Goal: Check status: Check status

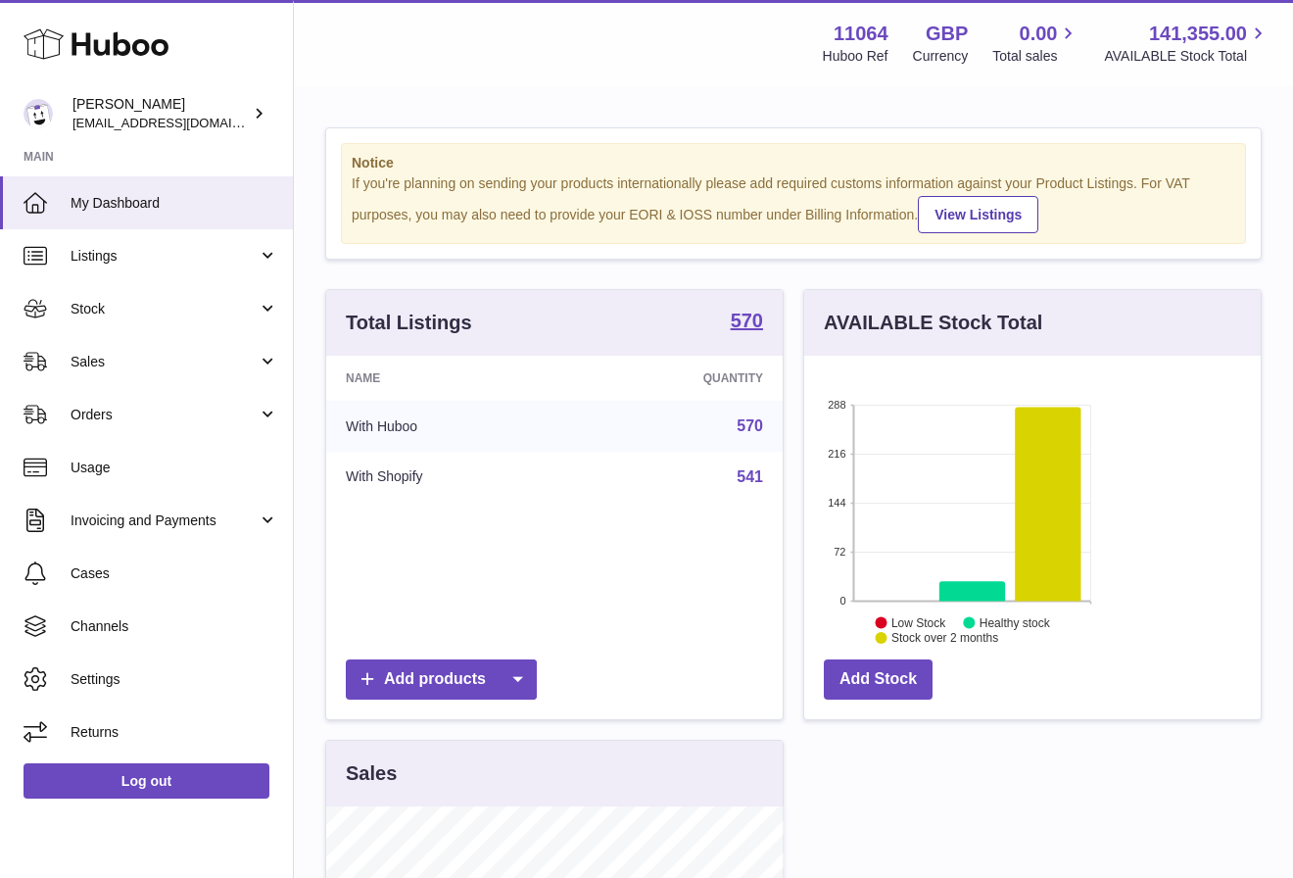
scroll to position [305, 456]
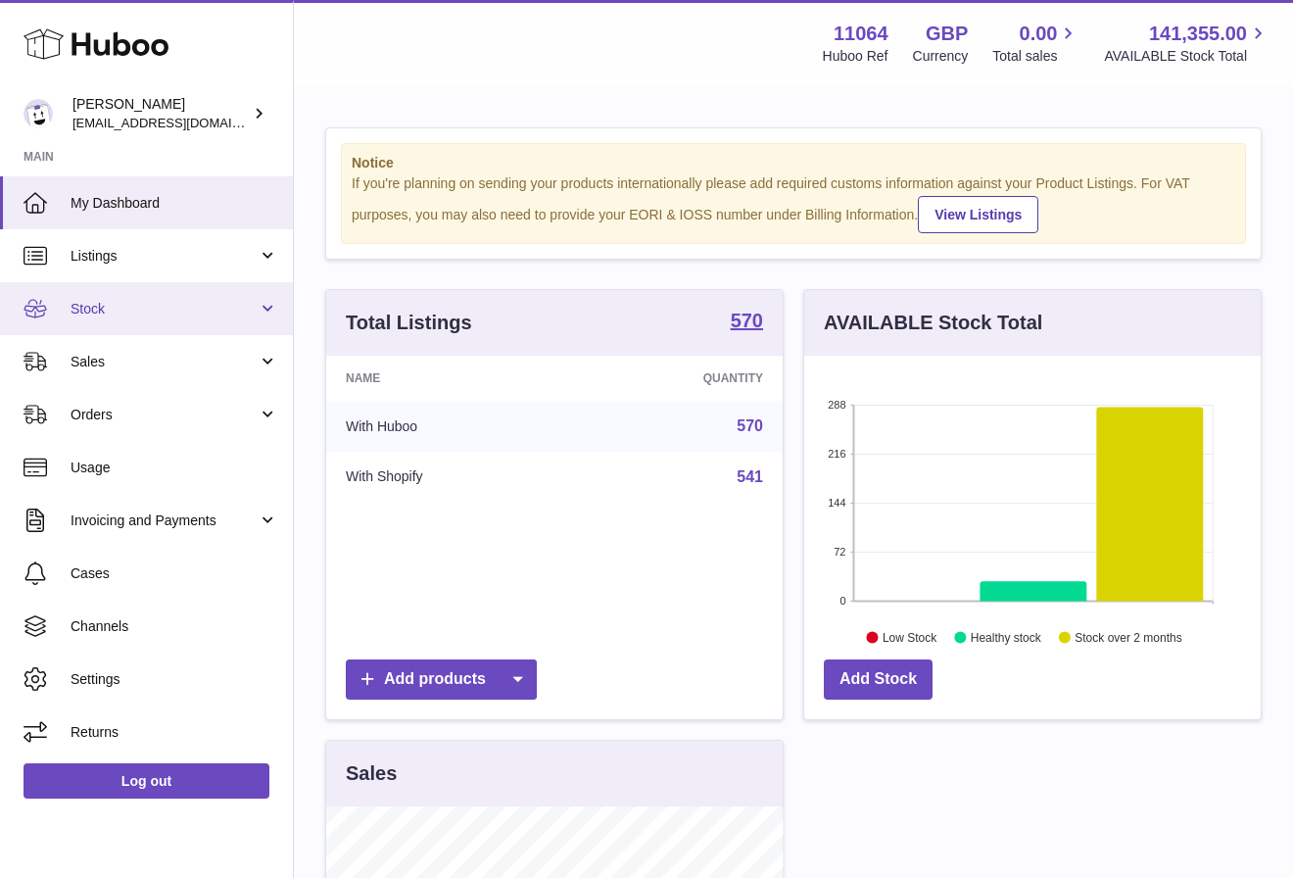
click at [167, 322] on link "Stock" at bounding box center [146, 308] width 293 height 53
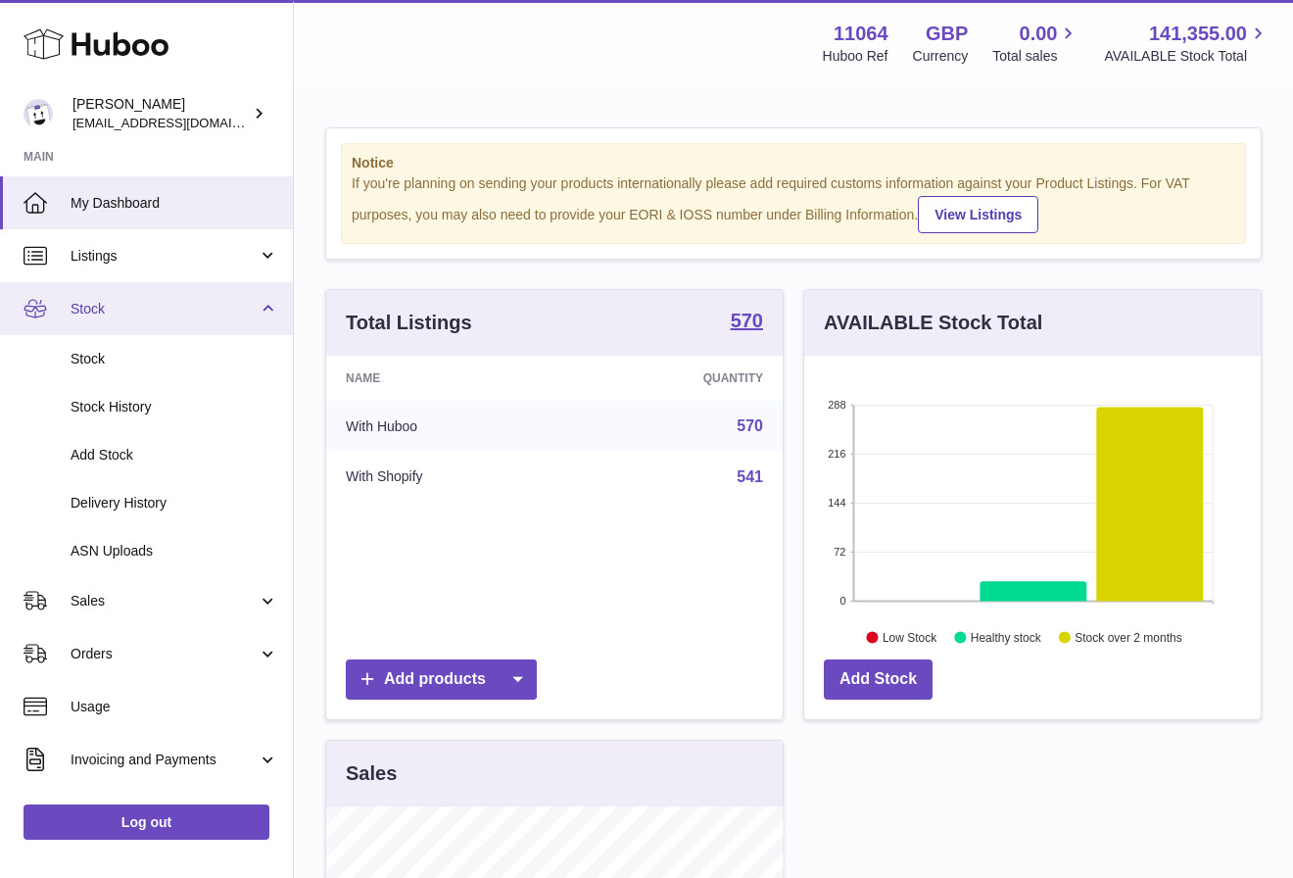
click at [160, 300] on span "Stock" at bounding box center [164, 309] width 187 height 19
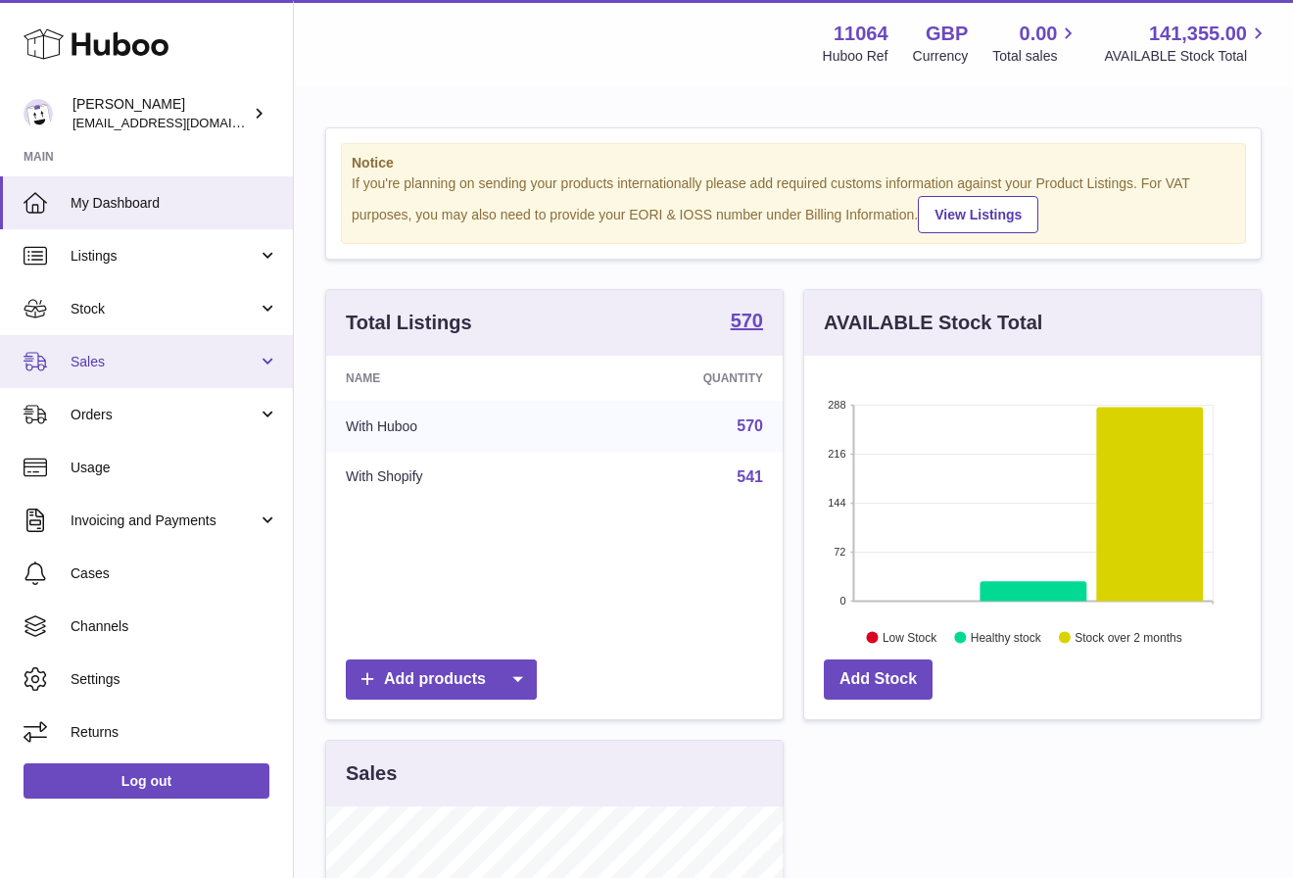
click at [160, 348] on link "Sales" at bounding box center [146, 361] width 293 height 53
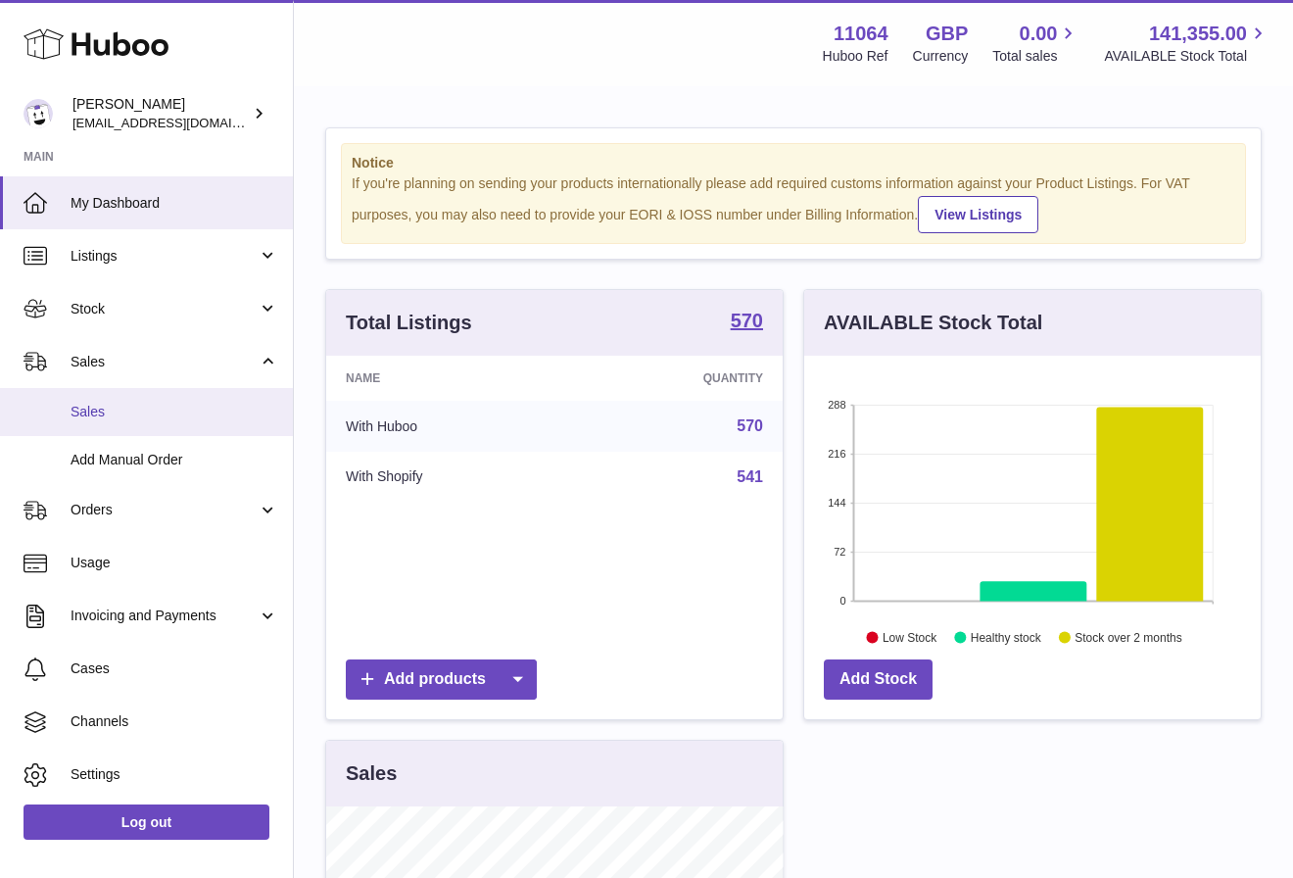
click at [162, 428] on link "Sales" at bounding box center [146, 412] width 293 height 48
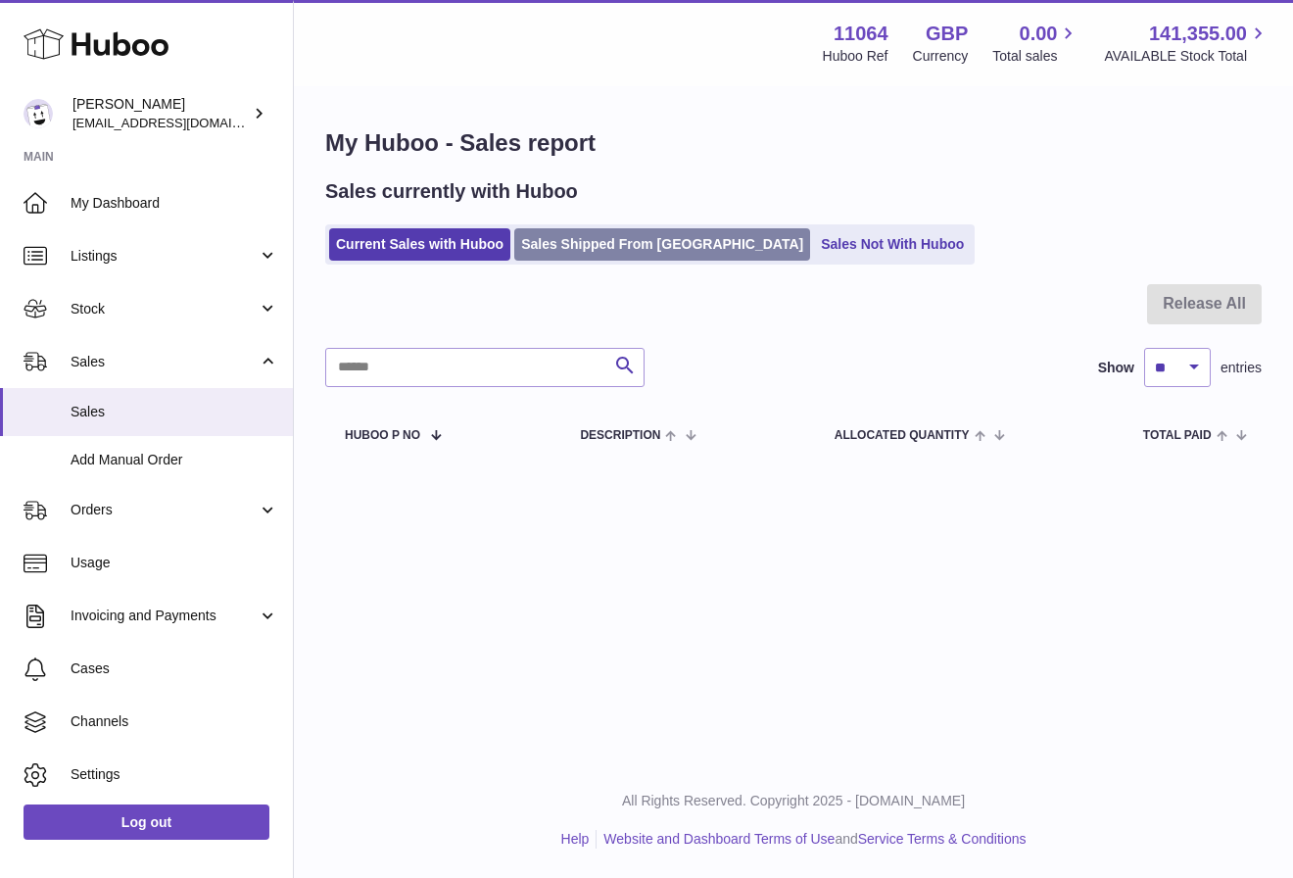
click at [555, 259] on link "Sales Shipped From [GEOGRAPHIC_DATA]" at bounding box center [662, 244] width 296 height 32
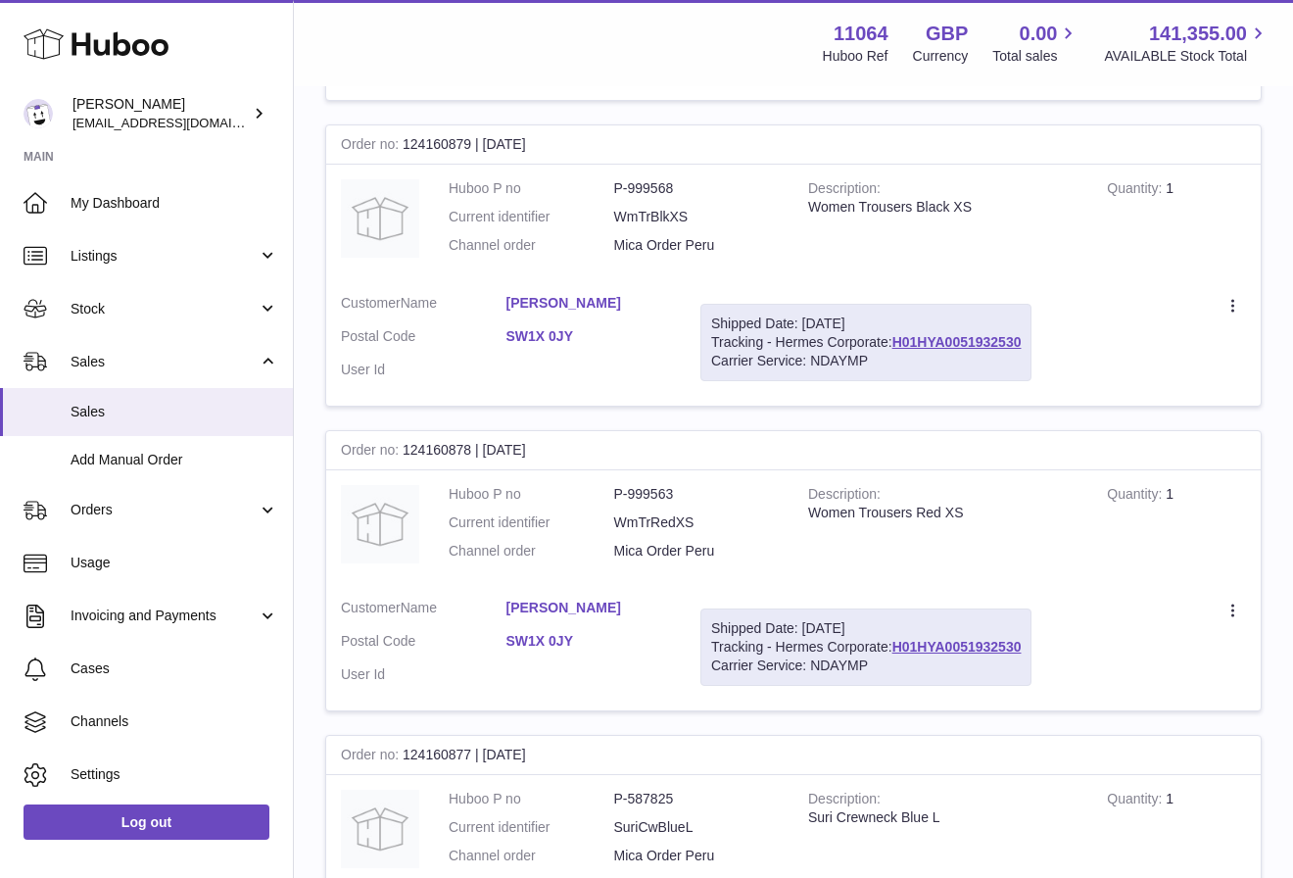
scroll to position [613, 0]
click at [998, 346] on link "H01HYA0051932530" at bounding box center [956, 343] width 129 height 16
click at [950, 335] on link "H01HYA0051932530" at bounding box center [956, 343] width 129 height 16
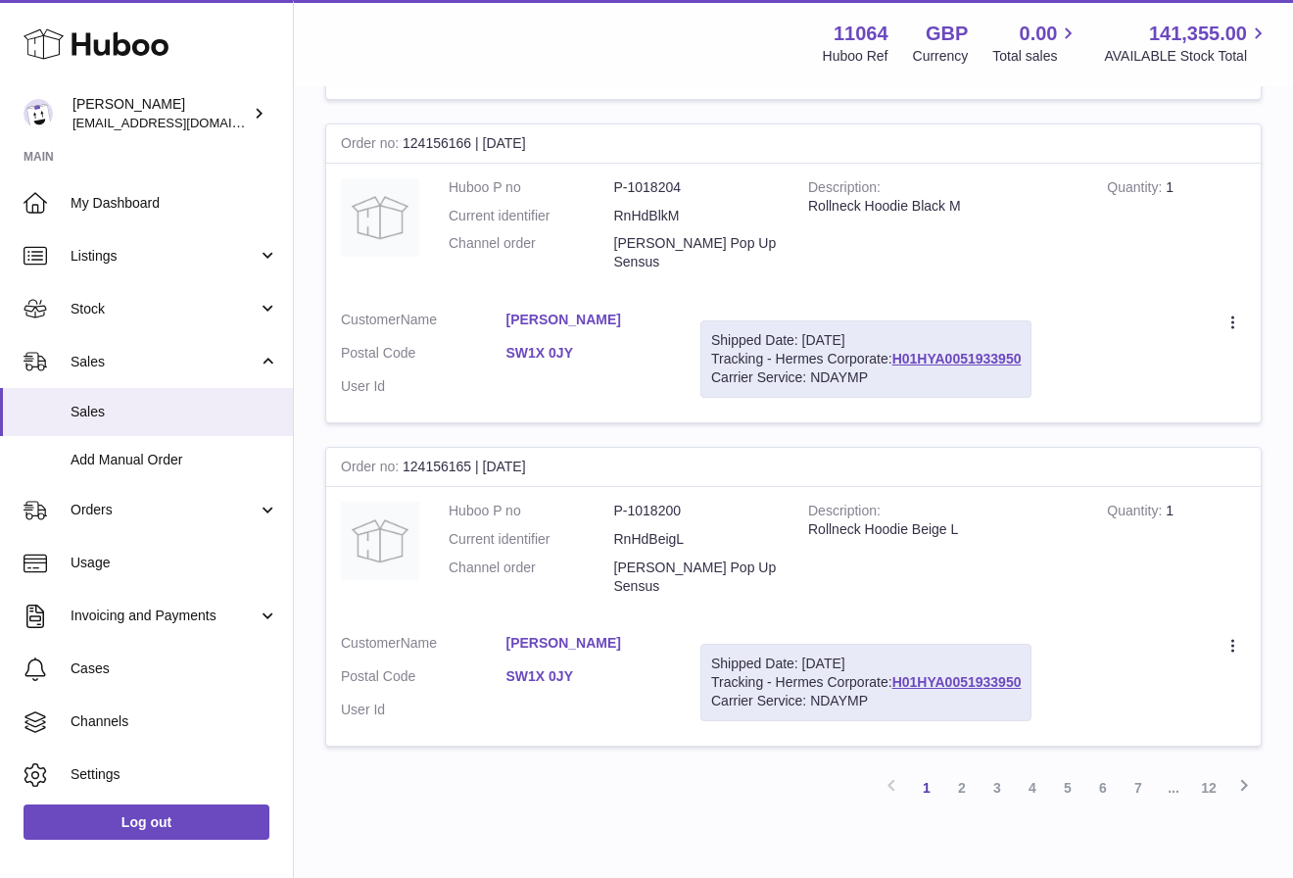
scroll to position [2829, 0]
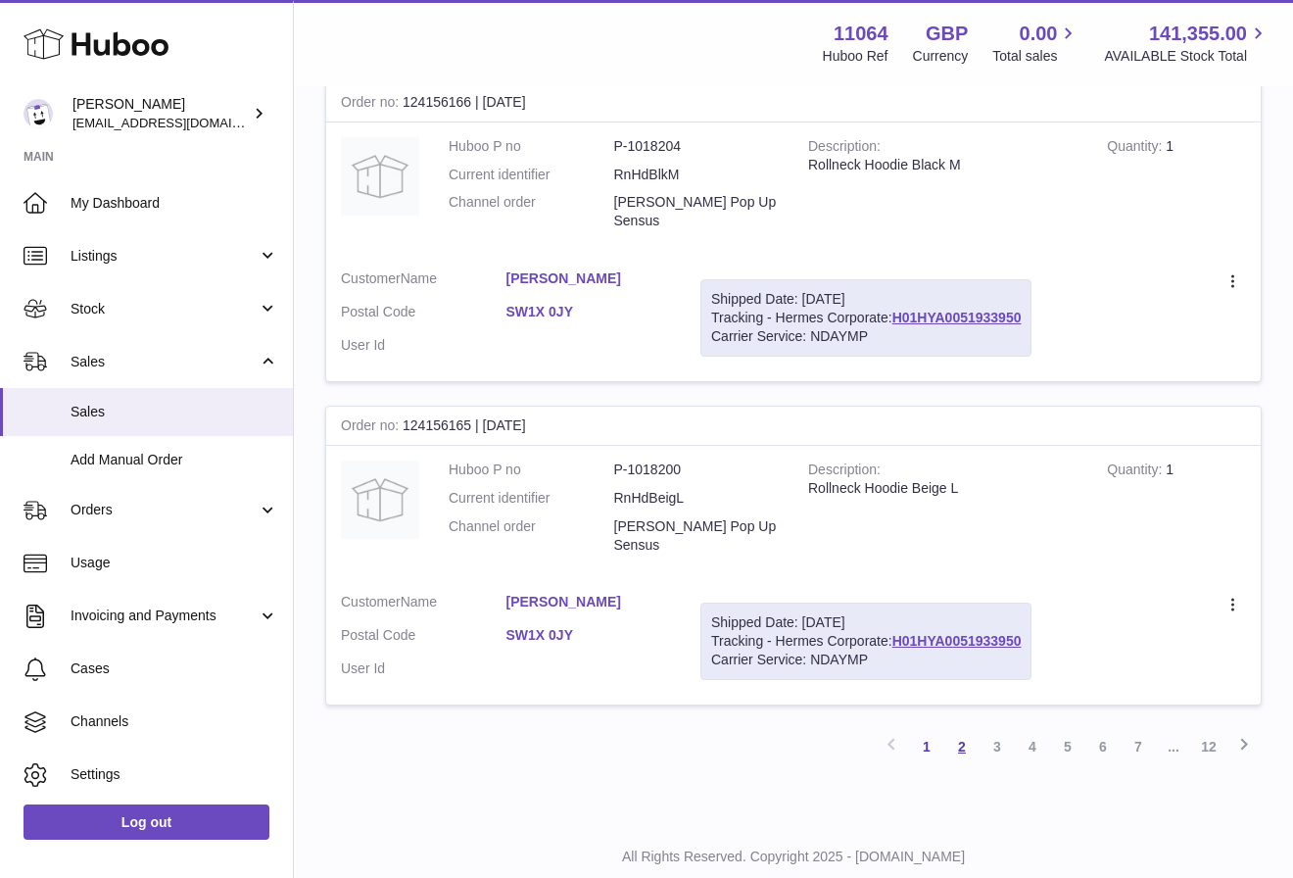
click at [957, 733] on link "2" at bounding box center [961, 746] width 35 height 35
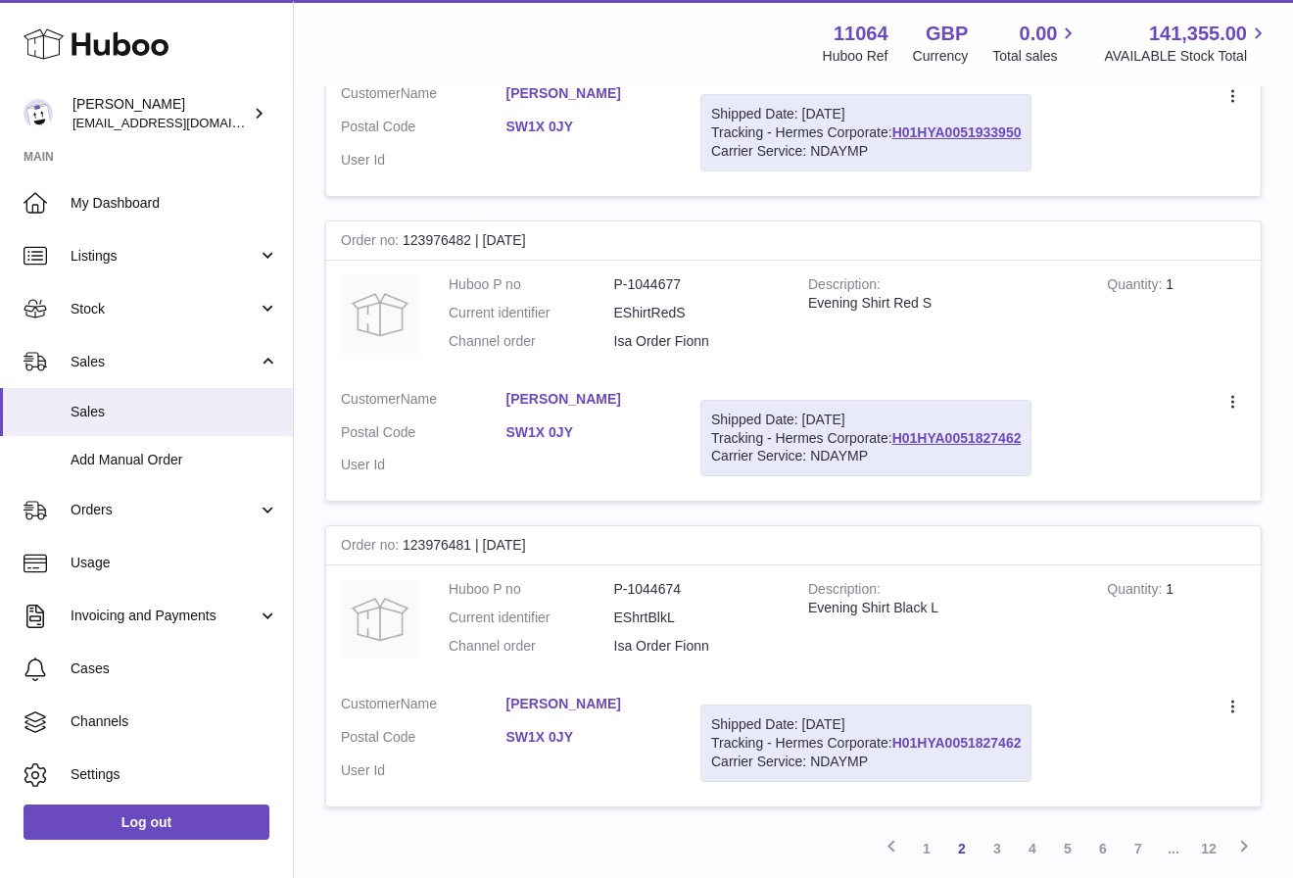
scroll to position [2824, 0]
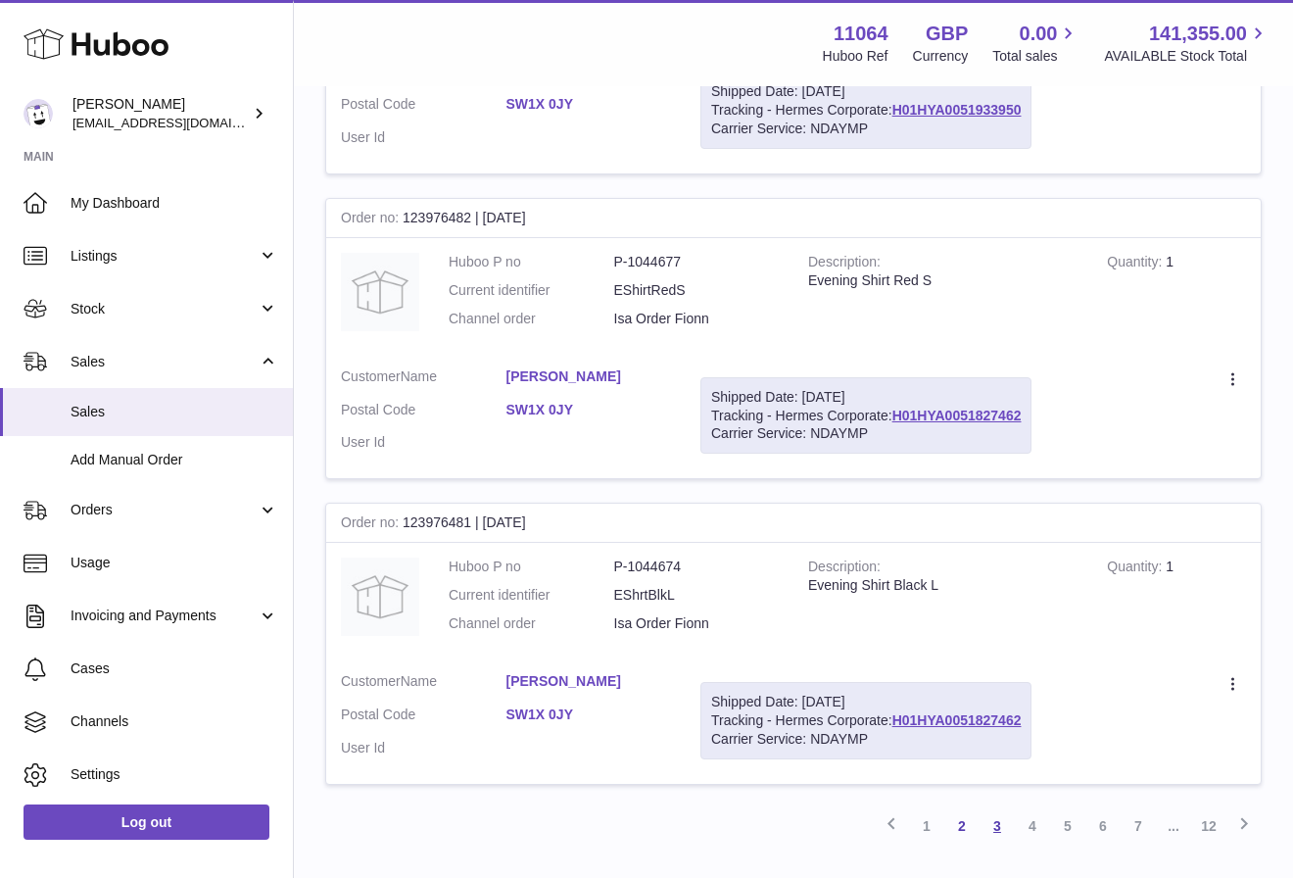
click at [997, 811] on link "3" at bounding box center [996, 825] width 35 height 35
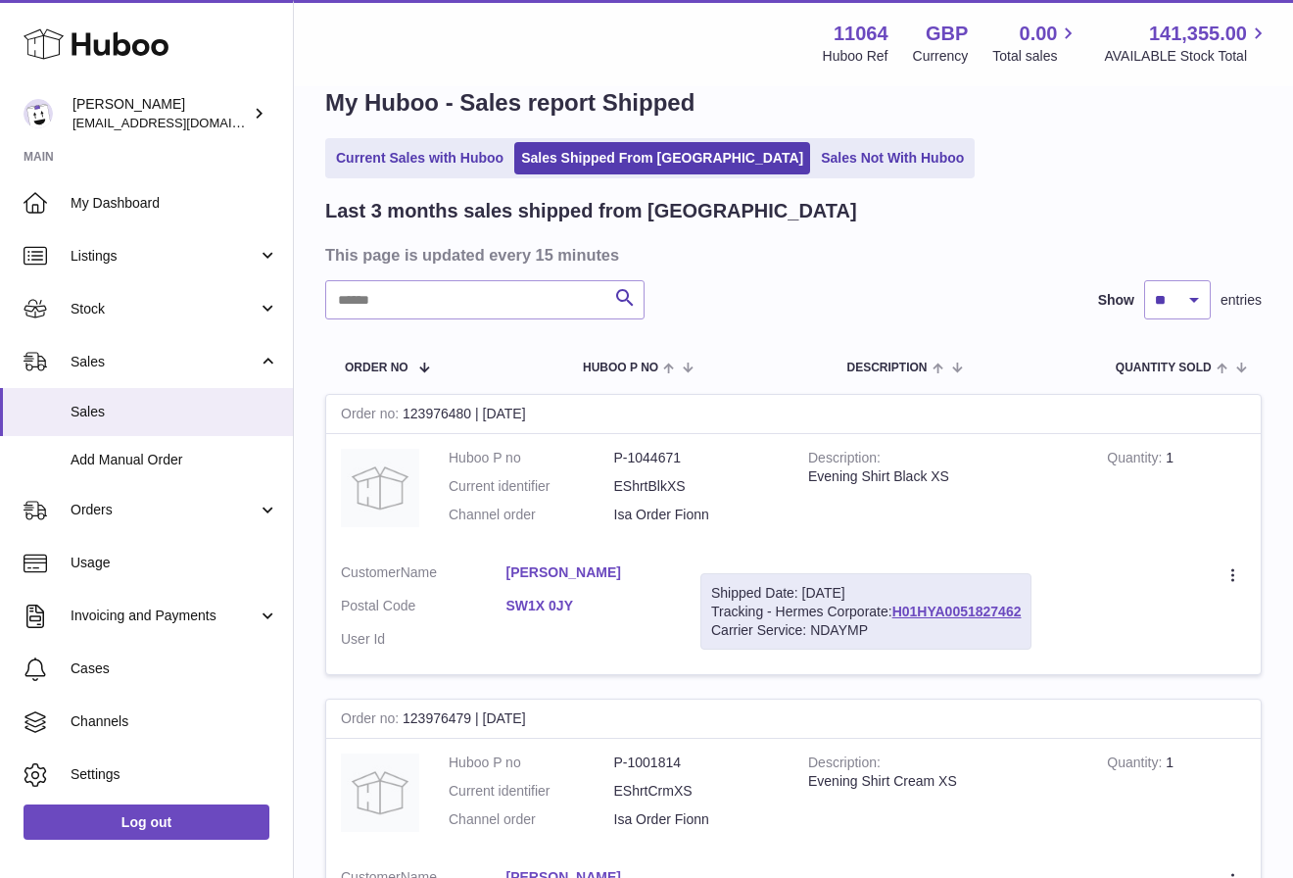
scroll to position [39, 0]
click at [481, 159] on link "Current Sales with Huboo" at bounding box center [419, 159] width 181 height 32
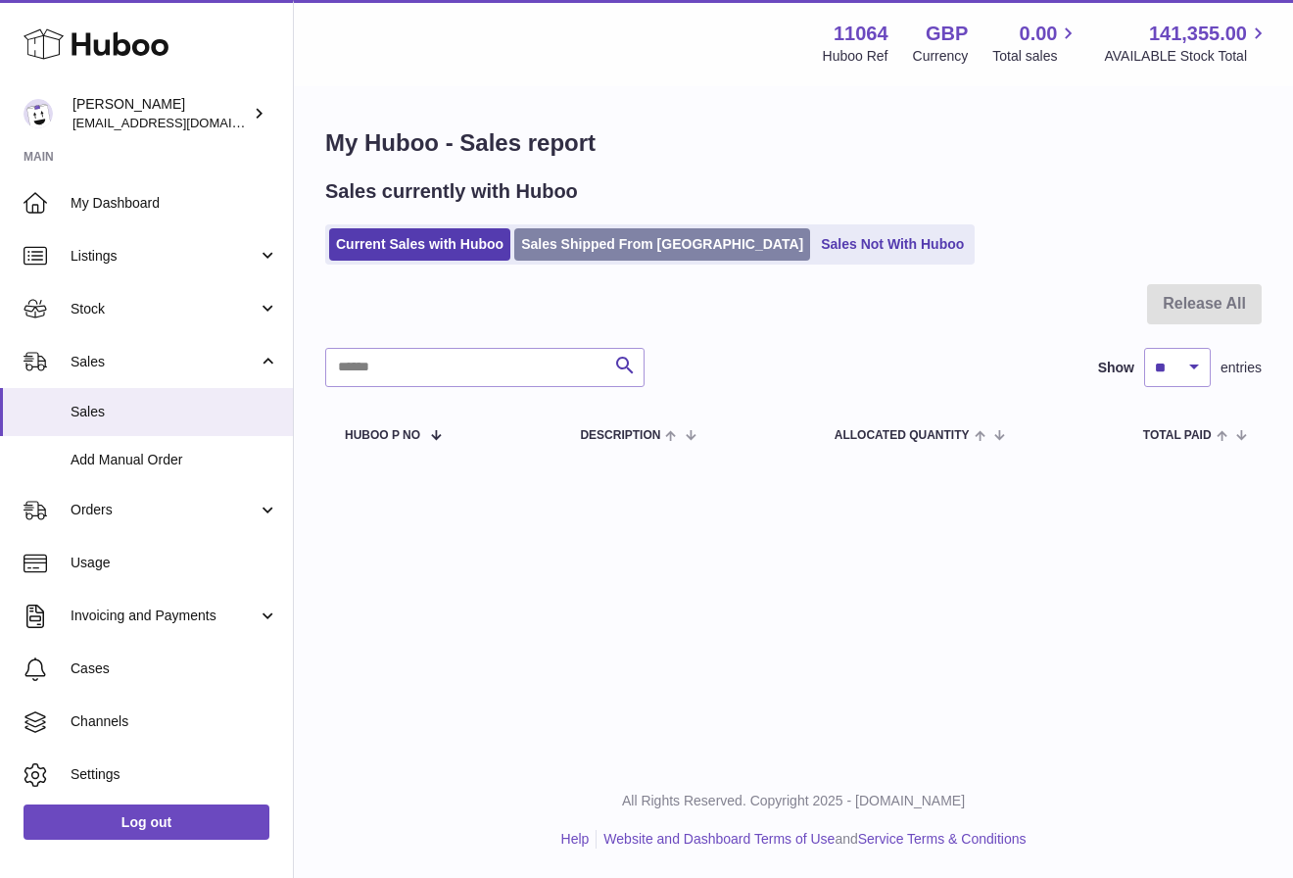
click at [630, 232] on link "Sales Shipped From [GEOGRAPHIC_DATA]" at bounding box center [662, 244] width 296 height 32
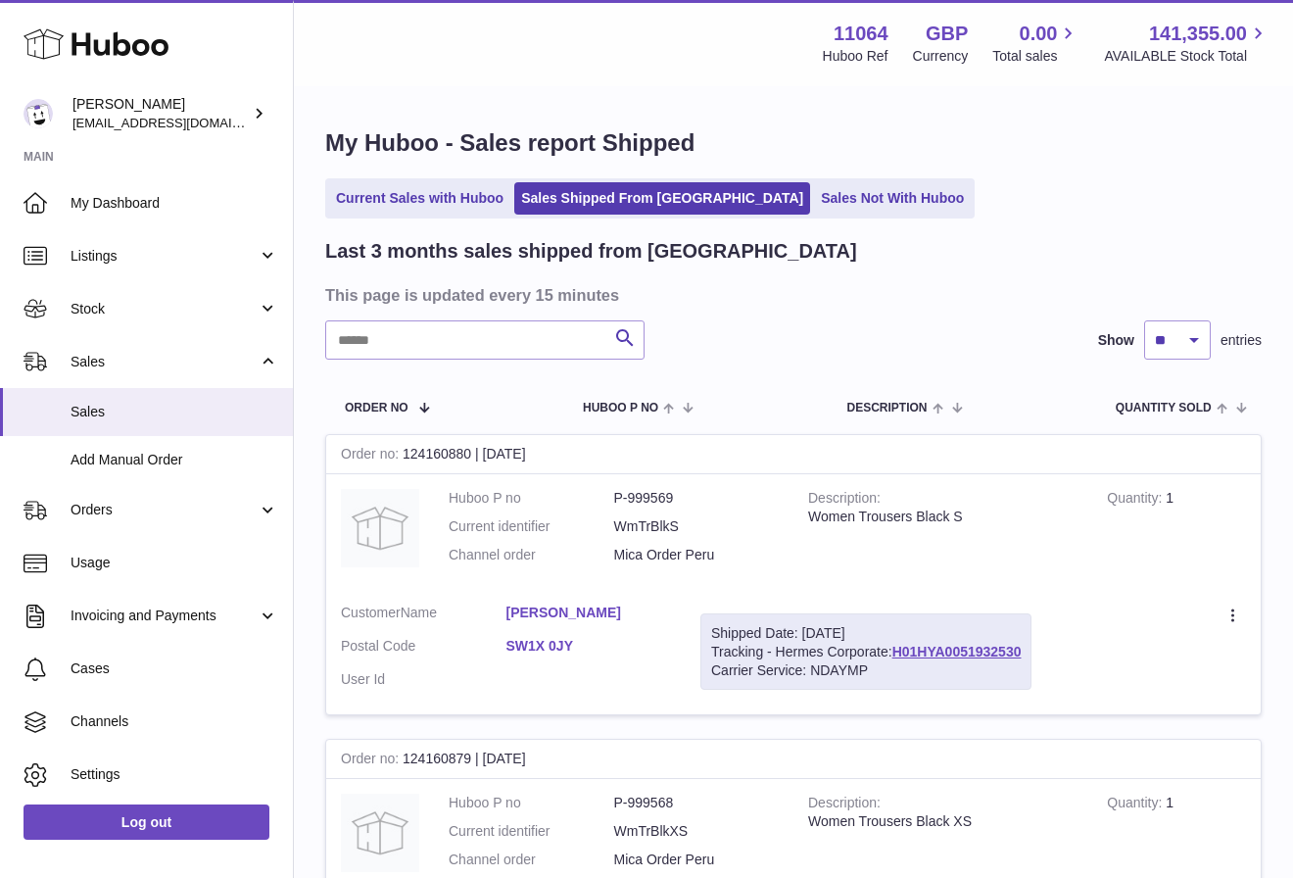
click at [850, 294] on h3 "This page is updated every 15 minutes" at bounding box center [791, 295] width 932 height 22
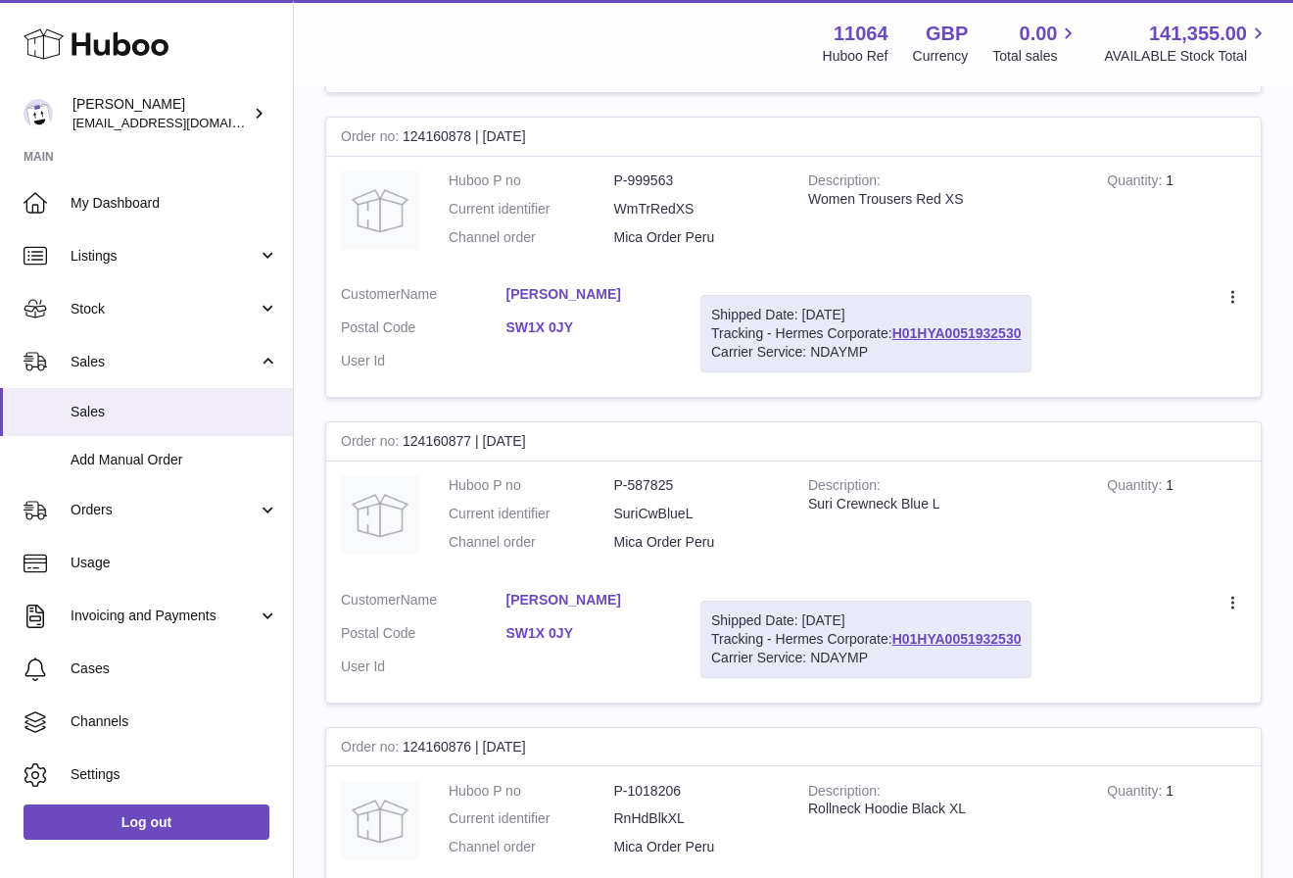
scroll to position [932, 0]
